Goal: Navigation & Orientation: Find specific page/section

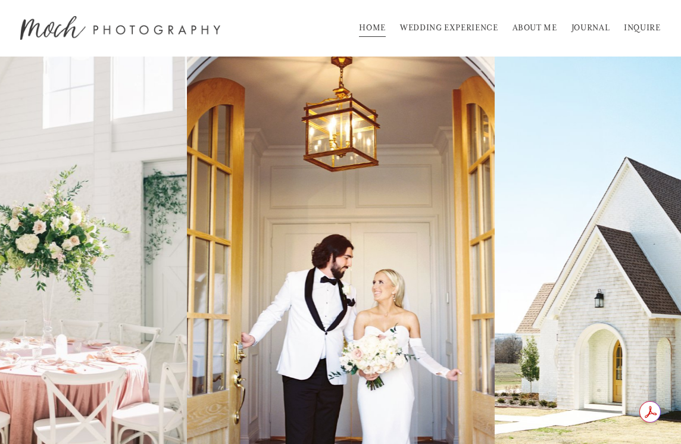
click at [535, 24] on link "ABOUT ME" at bounding box center [534, 27] width 45 height 19
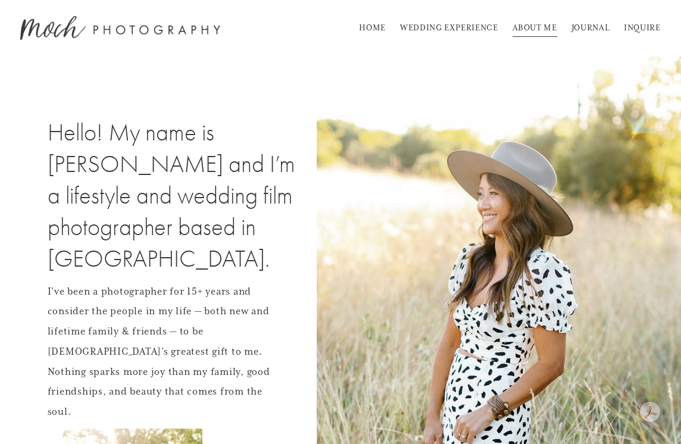
click at [439, 27] on link "WEDDING EXPERIENCE" at bounding box center [449, 27] width 98 height 19
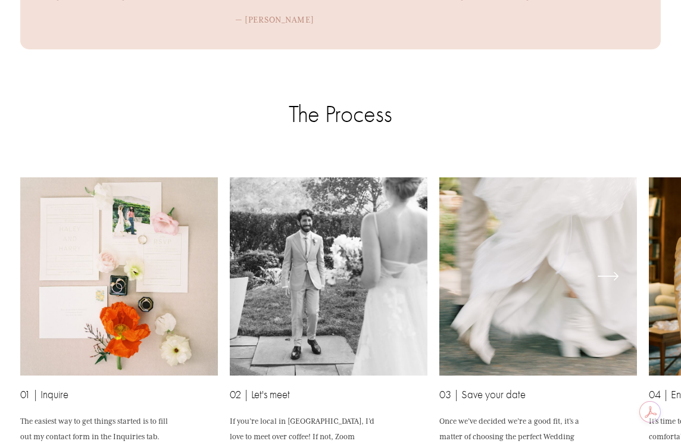
scroll to position [2721, 0]
